Goal: Transaction & Acquisition: Book appointment/travel/reservation

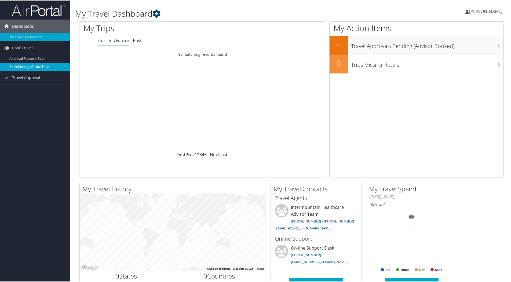
click at [32, 64] on link "Book/Manage Online Trips" at bounding box center [35, 66] width 70 height 8
